Goal: Check status: Check status

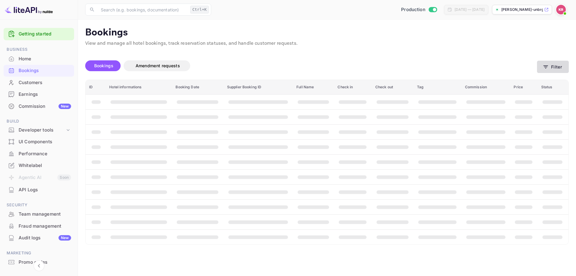
click at [549, 66] on icon "button" at bounding box center [546, 67] width 6 height 6
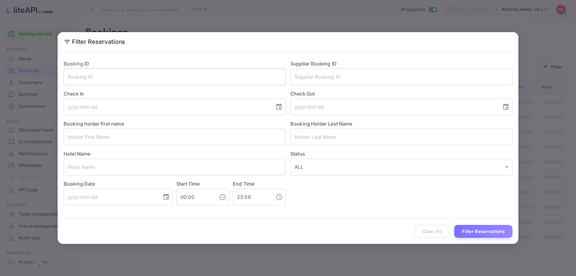
click at [149, 74] on input "text" at bounding box center [175, 76] width 222 height 17
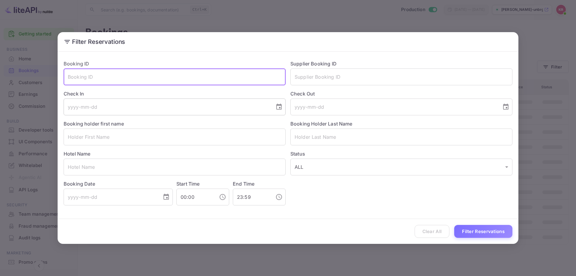
paste input "GiXvueocL"
type input "GiXvueocL"
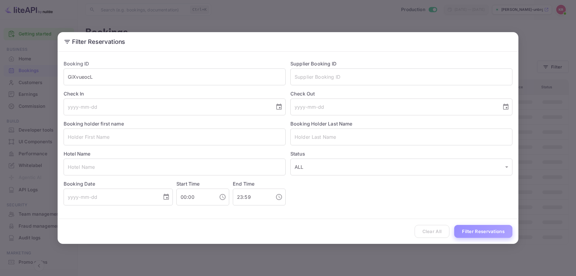
click at [473, 229] on button "Filter Reservations" at bounding box center [483, 231] width 58 height 13
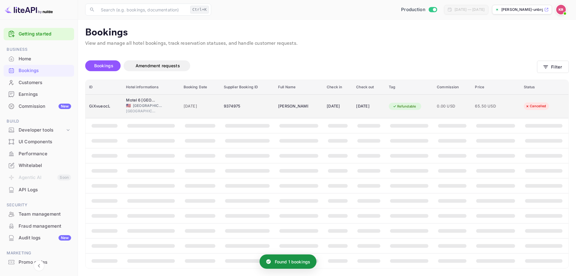
click at [275, 107] on td "[PERSON_NAME]" at bounding box center [299, 106] width 49 height 24
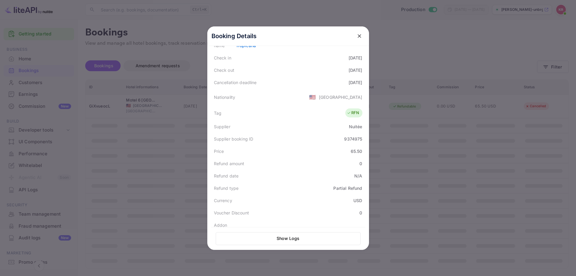
scroll to position [136, 0]
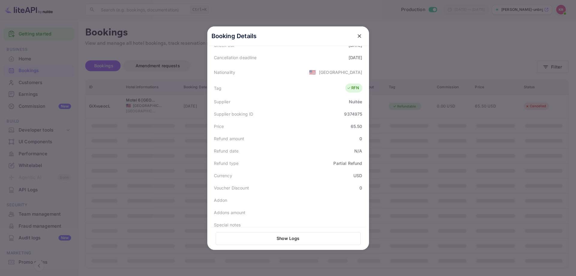
click at [443, 174] on div at bounding box center [288, 138] width 576 height 276
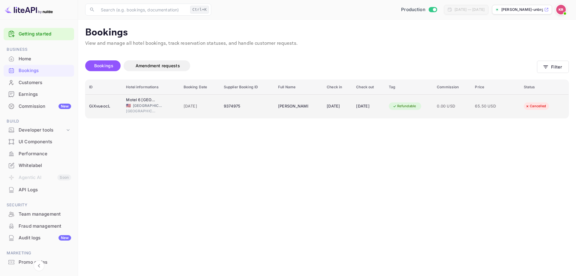
click at [262, 111] on td "9374975" at bounding box center [247, 106] width 54 height 24
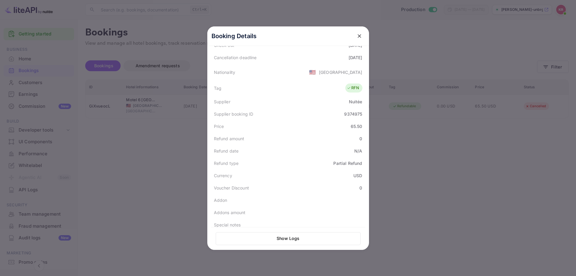
click at [63, 157] on div at bounding box center [288, 138] width 576 height 276
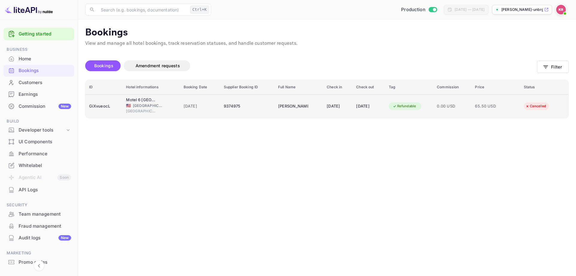
click at [247, 107] on div "9374975" at bounding box center [247, 106] width 47 height 10
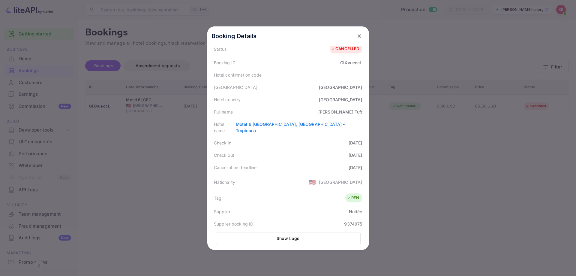
scroll to position [60, 0]
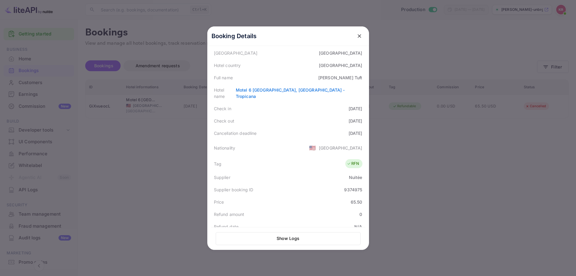
drag, startPoint x: 151, startPoint y: 149, endPoint x: 176, endPoint y: 116, distance: 41.7
click at [151, 150] on div at bounding box center [288, 138] width 576 height 276
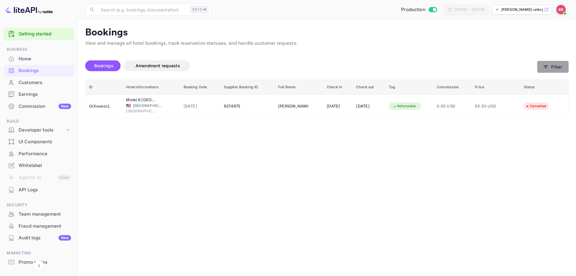
click at [550, 65] on button "Filter" at bounding box center [553, 67] width 32 height 12
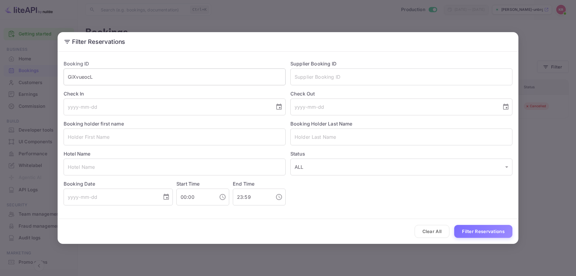
click at [115, 79] on input "GiXvueocL" at bounding box center [175, 76] width 222 height 17
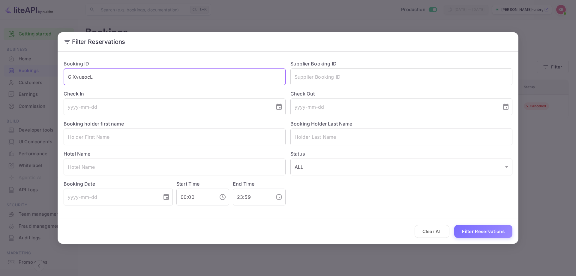
click at [115, 79] on input "GiXvueocL" at bounding box center [175, 76] width 222 height 17
paste input "PR0-7bKQS"
type input "PR0-7bKQS"
click at [476, 230] on button "Filter Reservations" at bounding box center [483, 231] width 58 height 13
